Goal: Check status: Check status

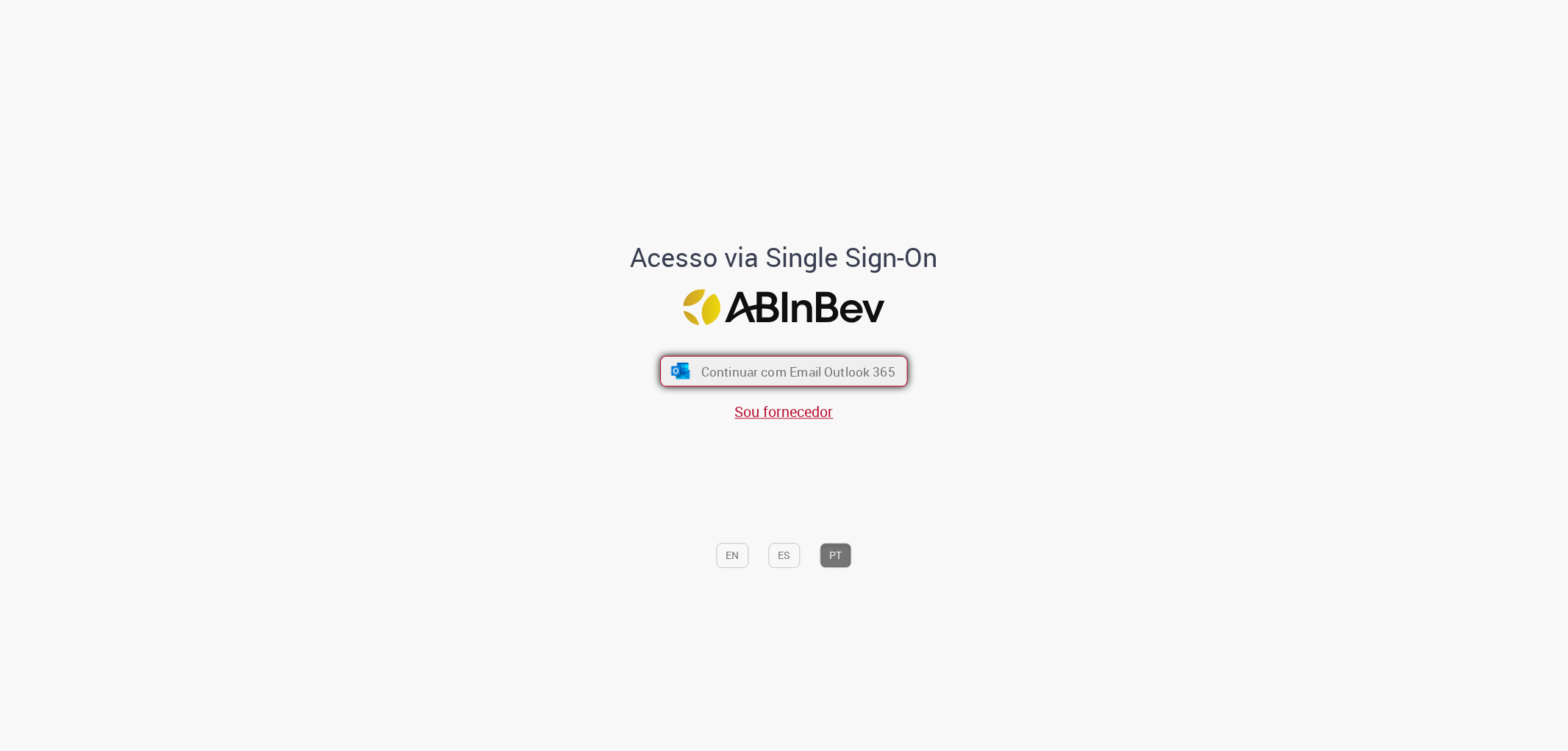
click at [797, 363] on span "Continuar com Email Outlook 365" at bounding box center [798, 371] width 194 height 17
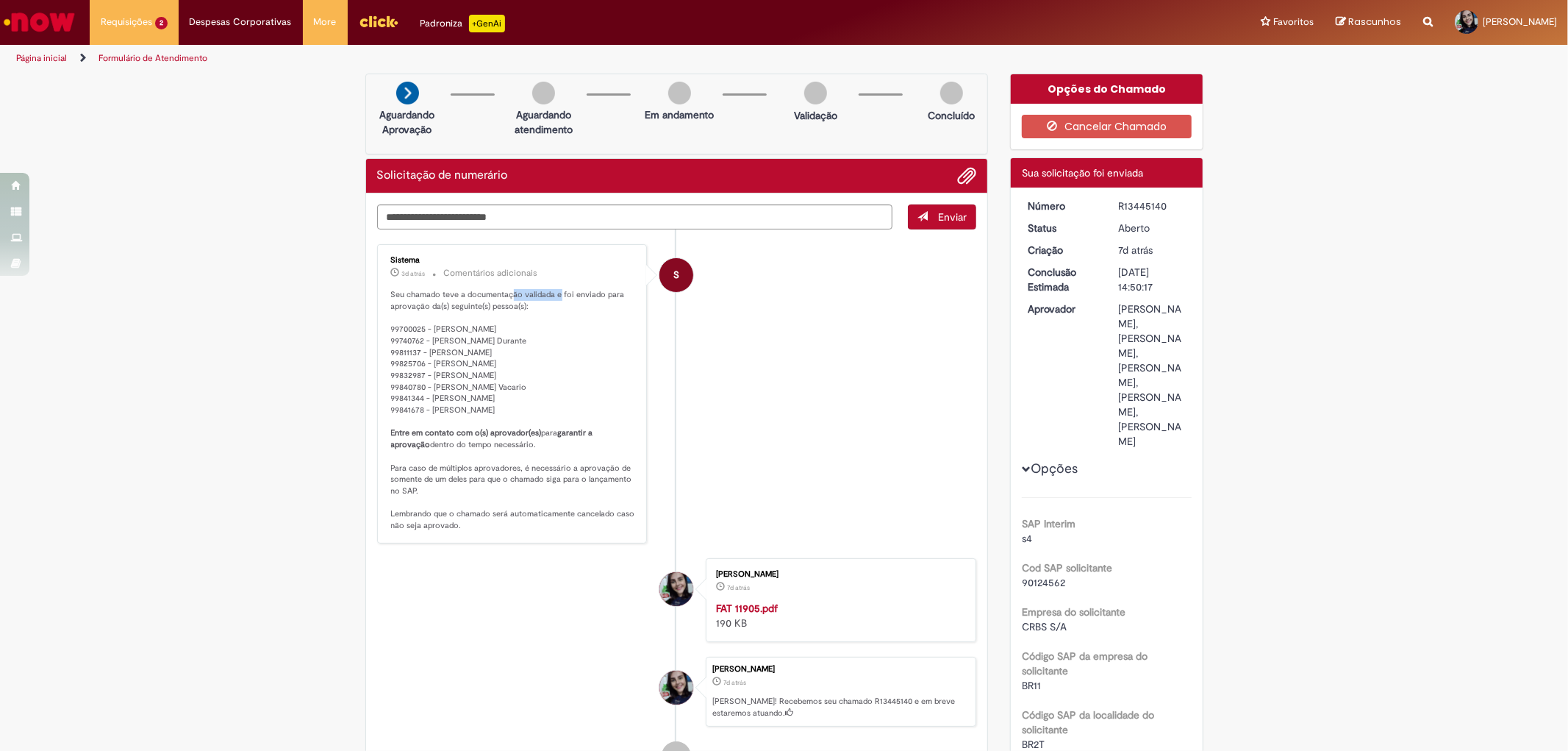
drag, startPoint x: 510, startPoint y: 293, endPoint x: 552, endPoint y: 293, distance: 42.0
click at [552, 293] on p "Seu chamado teve a documentação validada e foi enviado para aprovação da(s) seg…" at bounding box center [513, 410] width 245 height 243
drag, startPoint x: 367, startPoint y: 170, endPoint x: 550, endPoint y: 185, distance: 183.6
click at [550, 185] on div "Solicitação de numerário" at bounding box center [677, 176] width 622 height 34
drag, startPoint x: 382, startPoint y: 330, endPoint x: 578, endPoint y: 407, distance: 210.6
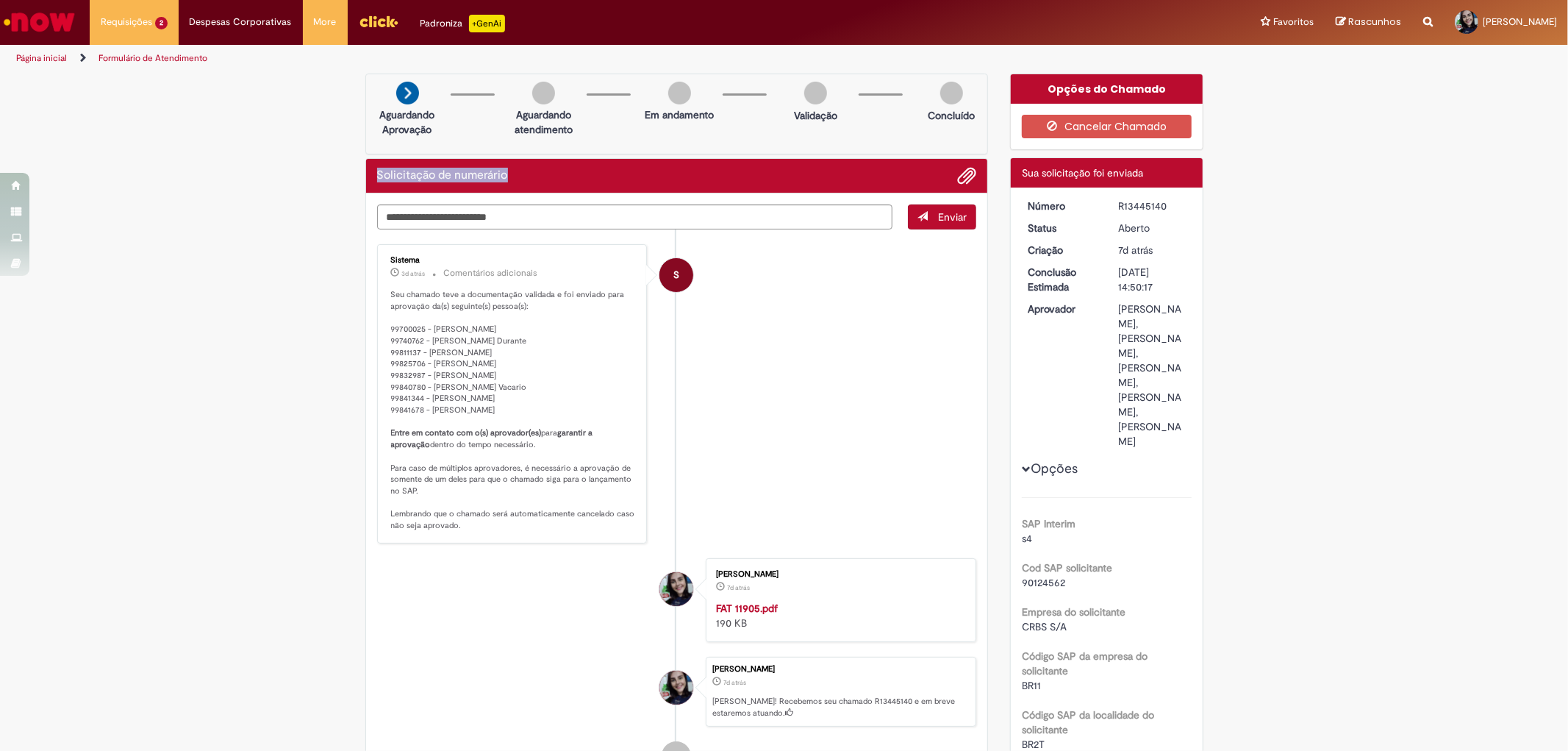
click at [578, 407] on div "Sistema 3d atrás 3 dias atrás Comentários adicionais Seu chamado teve a documen…" at bounding box center [512, 394] width 262 height 291
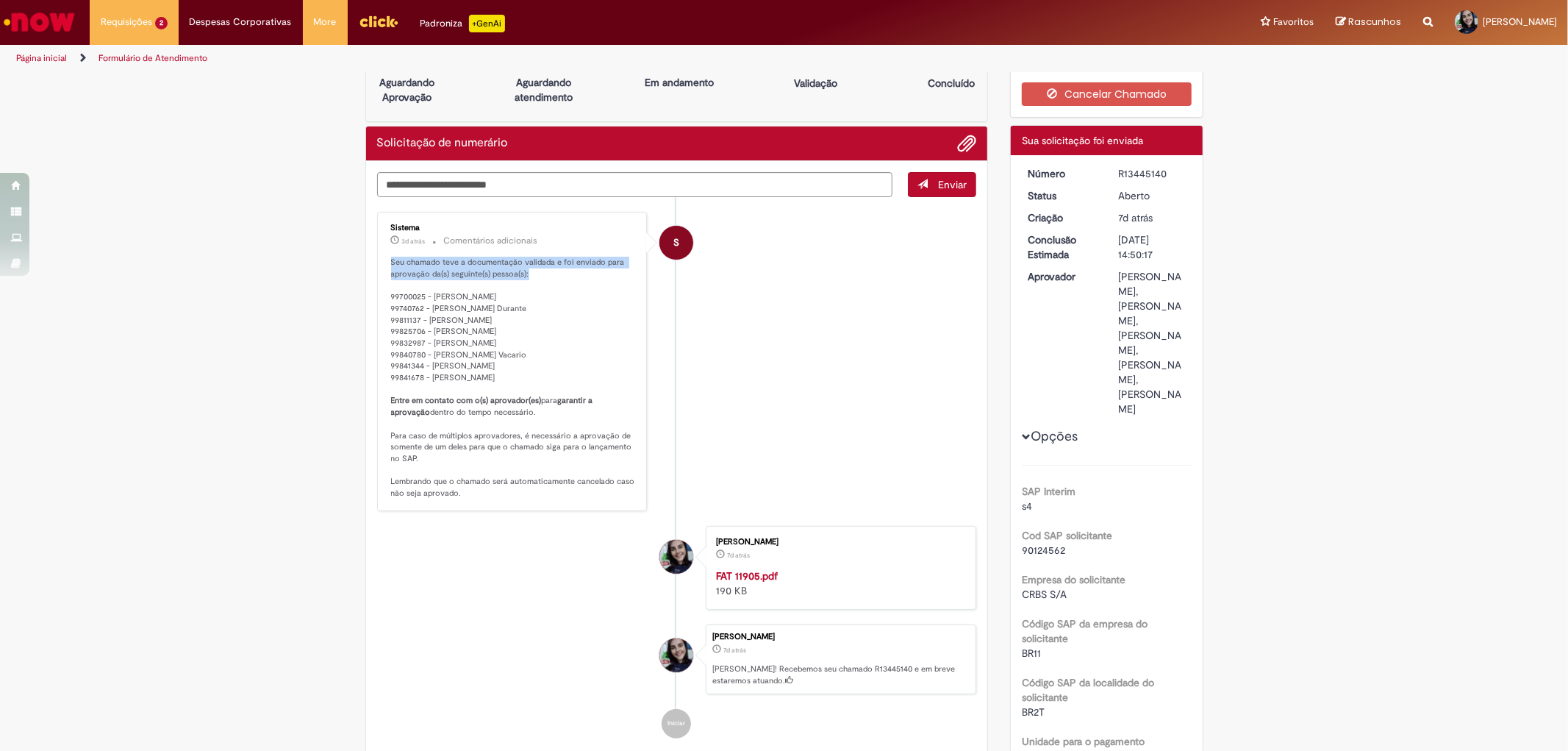
drag, startPoint x: 383, startPoint y: 260, endPoint x: 552, endPoint y: 270, distance: 169.3
click at [552, 270] on div "Sistema 3d atrás 3 dias atrás Comentários adicionais Seu chamado teve a documen…" at bounding box center [512, 361] width 262 height 291
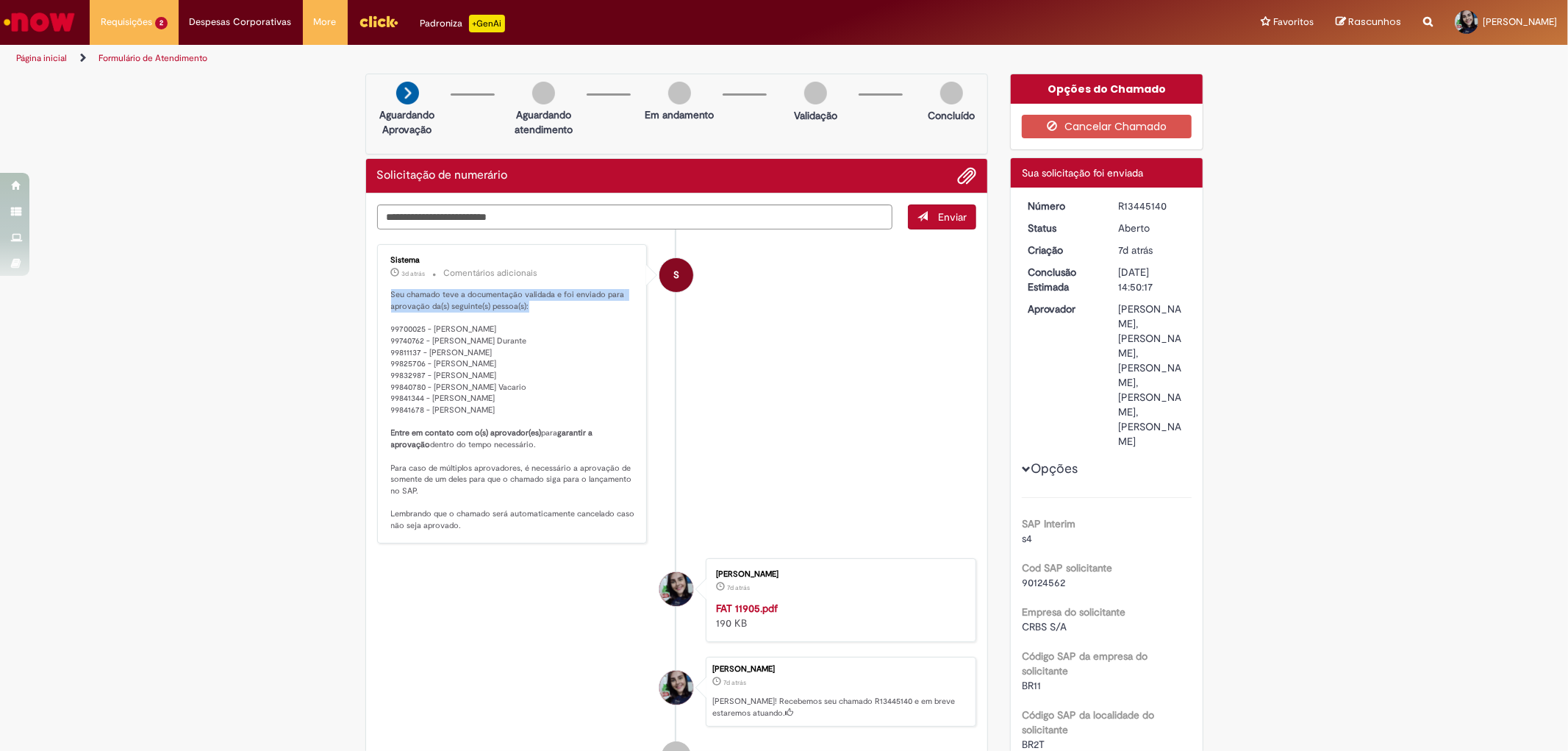
drag, startPoint x: 1171, startPoint y: 202, endPoint x: 1110, endPoint y: 200, distance: 61.0
click at [1110, 200] on dd "R13445140" at bounding box center [1152, 206] width 90 height 15
copy div "R13445140"
